Goal: Task Accomplishment & Management: Manage account settings

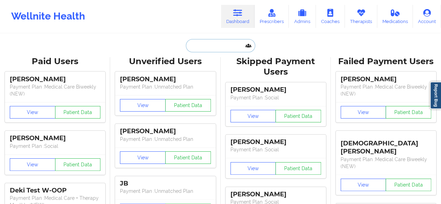
click at [222, 42] on input "text" at bounding box center [220, 45] width 69 height 13
paste input "Nope, I have never charged anything on Stripe. I’d appreciate it if you could s…"
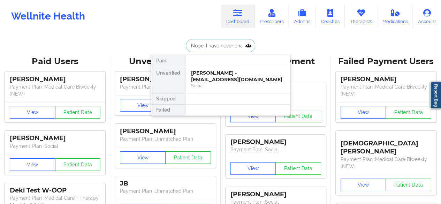
scroll to position [0, 877]
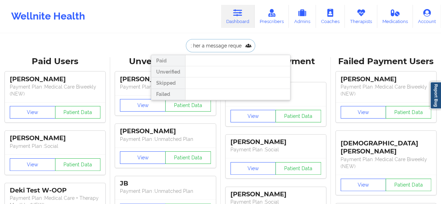
type input "Nope, I have never charged anything on Stripe. I’d appreciate it if you could s…"
click at [222, 42] on input "Nope, I have never charged anything on Stripe. I’d appreciate it if you could s…" at bounding box center [220, 45] width 69 height 13
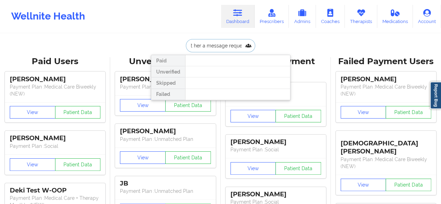
click at [222, 42] on input "Nope, I have never charged anything on Stripe. I’d appreciate it if you could s…" at bounding box center [220, 45] width 69 height 13
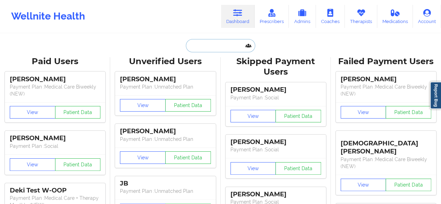
scroll to position [0, 0]
paste input "[EMAIL_ADDRESS][DOMAIN_NAME]"
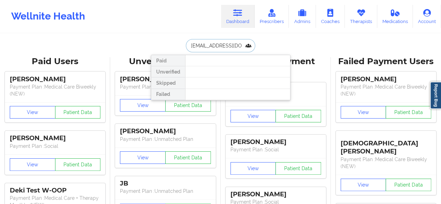
type input "[EMAIL_ADDRESS][DOMAIN_NAME]"
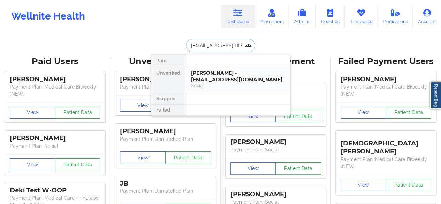
click at [256, 75] on div "[PERSON_NAME] - [EMAIL_ADDRESS][DOMAIN_NAME]" at bounding box center [237, 76] width 93 height 13
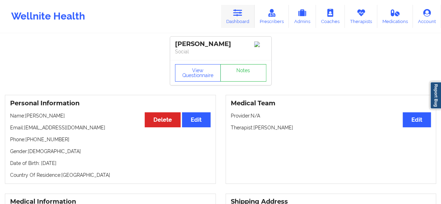
click at [234, 15] on icon at bounding box center [237, 13] width 9 height 8
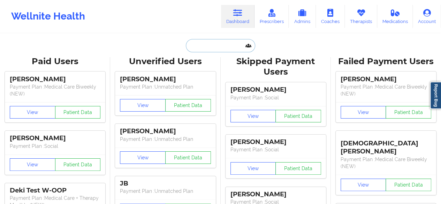
click at [212, 45] on input "text" at bounding box center [220, 45] width 69 height 13
paste input "[EMAIL_ADDRESS][DOMAIN_NAME]"
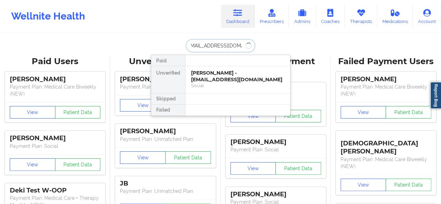
type input "[EMAIL_ADDRESS][DOMAIN_NAME]"
click at [223, 87] on div "Social" at bounding box center [237, 86] width 93 height 6
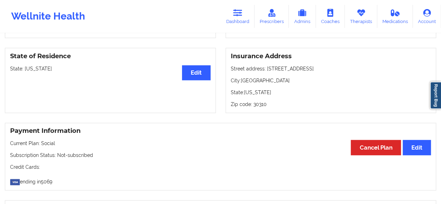
scroll to position [287, 0]
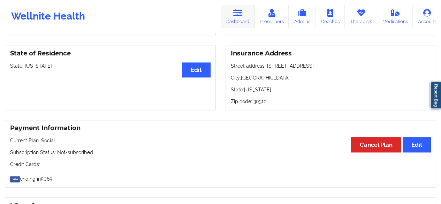
click at [235, 16] on icon at bounding box center [237, 13] width 9 height 8
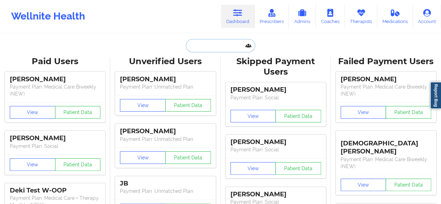
click at [234, 40] on input "text" at bounding box center [220, 45] width 69 height 13
paste input "[EMAIL_ADDRESS][DOMAIN_NAME]"
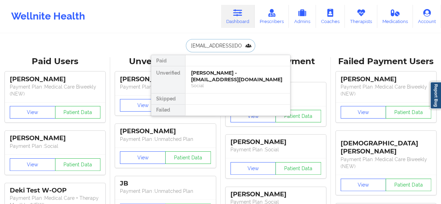
scroll to position [0, 4]
type input "[EMAIL_ADDRESS][DOMAIN_NAME]"
click at [224, 76] on div "[PERSON_NAME] - [PERSON_NAME][EMAIL_ADDRESS][DOMAIN_NAME]" at bounding box center [237, 76] width 93 height 13
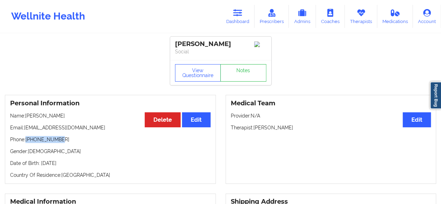
drag, startPoint x: 27, startPoint y: 144, endPoint x: 77, endPoint y: 143, distance: 50.2
click at [77, 143] on p "Phone: [PHONE_NUMBER]" at bounding box center [110, 139] width 200 height 7
copy p "[PHONE_NUMBER]"
click at [199, 75] on button "View Questionnaire" at bounding box center [198, 72] width 46 height 17
click at [199, 75] on div "View Questionnaire Notes" at bounding box center [220, 72] width 91 height 17
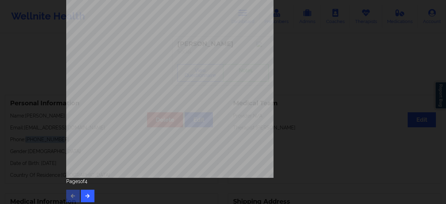
scroll to position [128, 0]
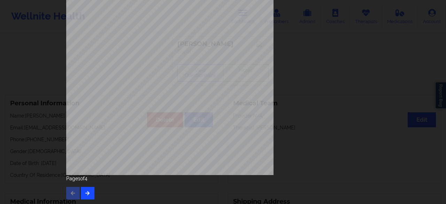
drag, startPoint x: 91, startPoint y: 199, endPoint x: 86, endPoint y: 194, distance: 7.6
click at [86, 194] on div "[STREET_ADDRESS] What state do you live in ? [US_STATE] Full Name [PERSON_NAME]…" at bounding box center [222, 41] width 323 height 328
click at [86, 194] on icon "button" at bounding box center [88, 193] width 6 height 4
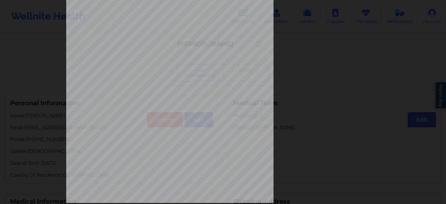
scroll to position [125, 0]
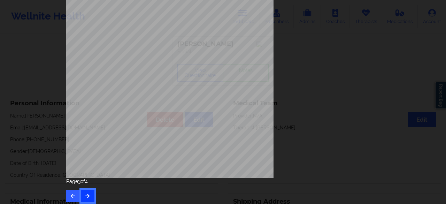
click at [86, 190] on button "button" at bounding box center [88, 196] width 14 height 13
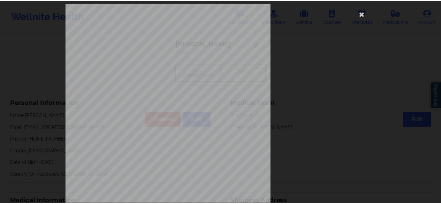
scroll to position [0, 0]
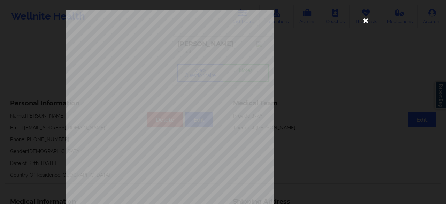
click at [368, 19] on icon at bounding box center [365, 20] width 11 height 11
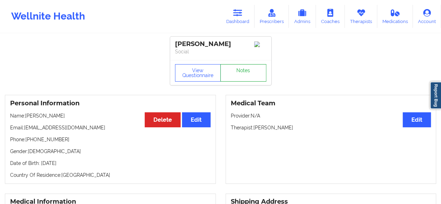
click at [254, 82] on link "Notes" at bounding box center [243, 72] width 46 height 17
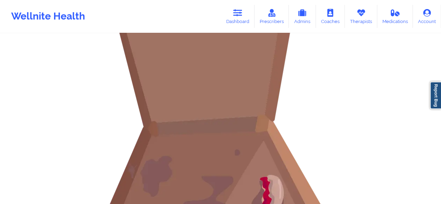
scroll to position [207, 0]
